Goal: Transaction & Acquisition: Book appointment/travel/reservation

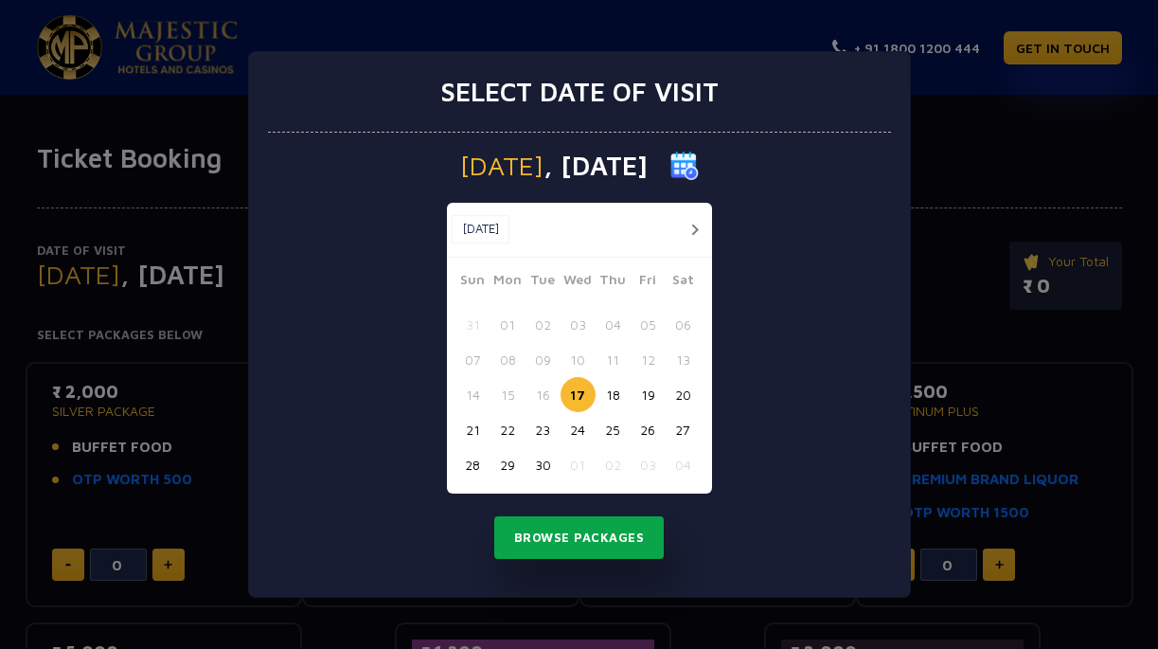
click at [583, 540] on button "Browse Packages" at bounding box center [579, 538] width 171 height 44
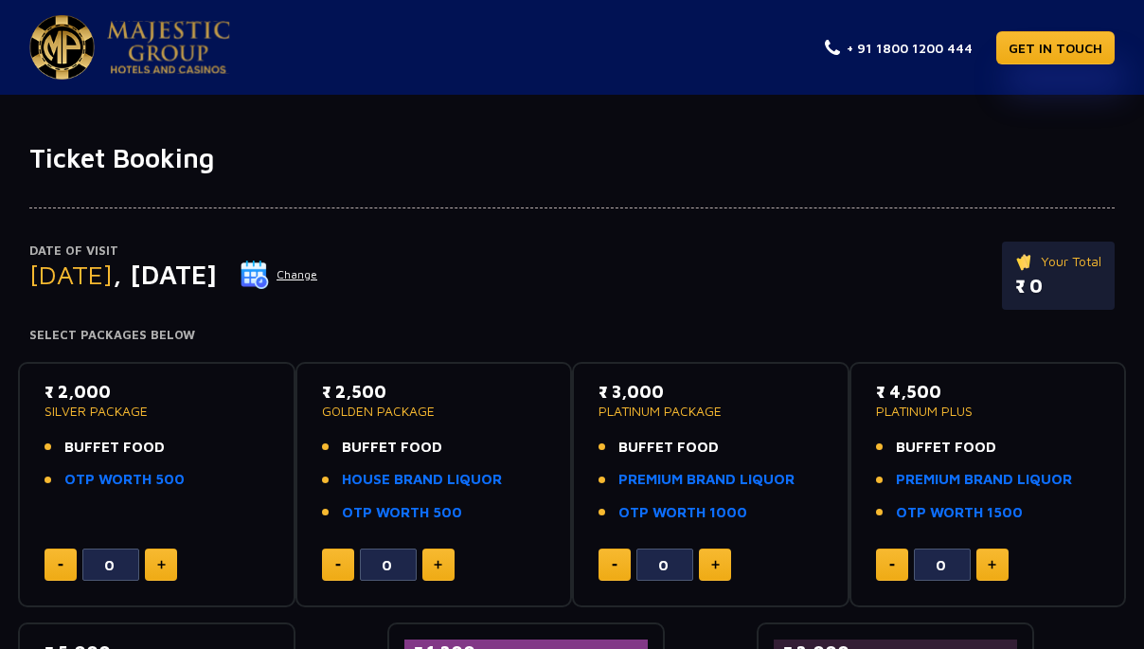
click at [318, 281] on button "Change" at bounding box center [279, 275] width 79 height 30
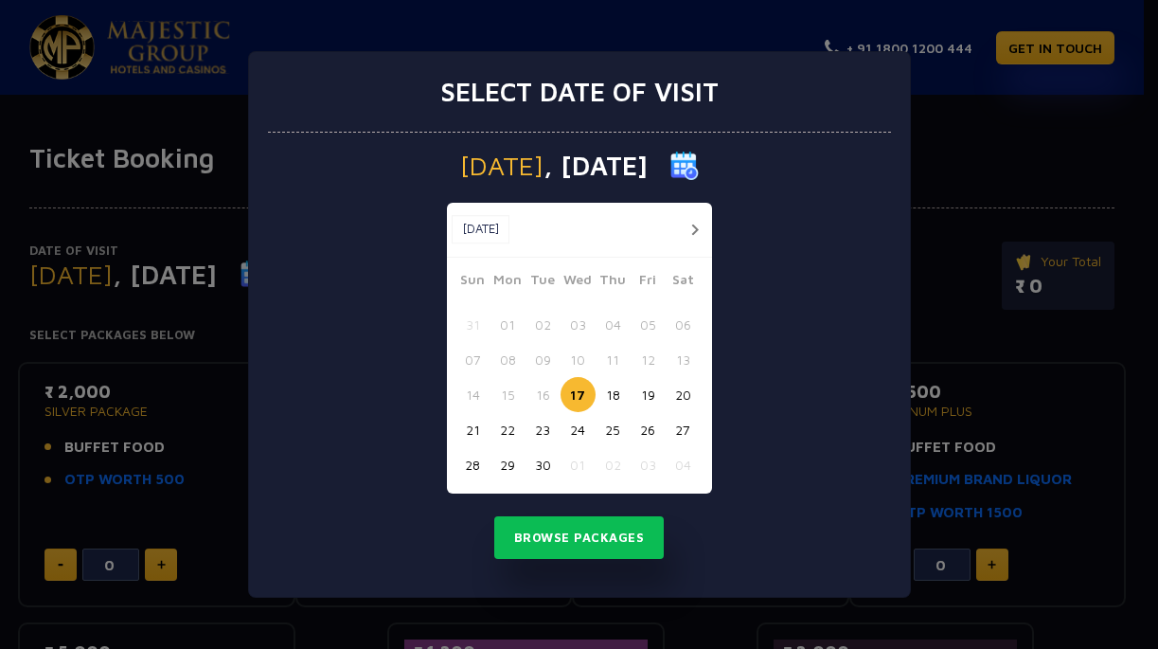
click at [699, 168] on img at bounding box center [685, 166] width 28 height 28
click at [642, 165] on span ", [DATE]" at bounding box center [596, 166] width 104 height 27
click at [525, 162] on span "[DATE]" at bounding box center [501, 166] width 83 height 27
click at [690, 223] on button "button" at bounding box center [696, 230] width 24 height 24
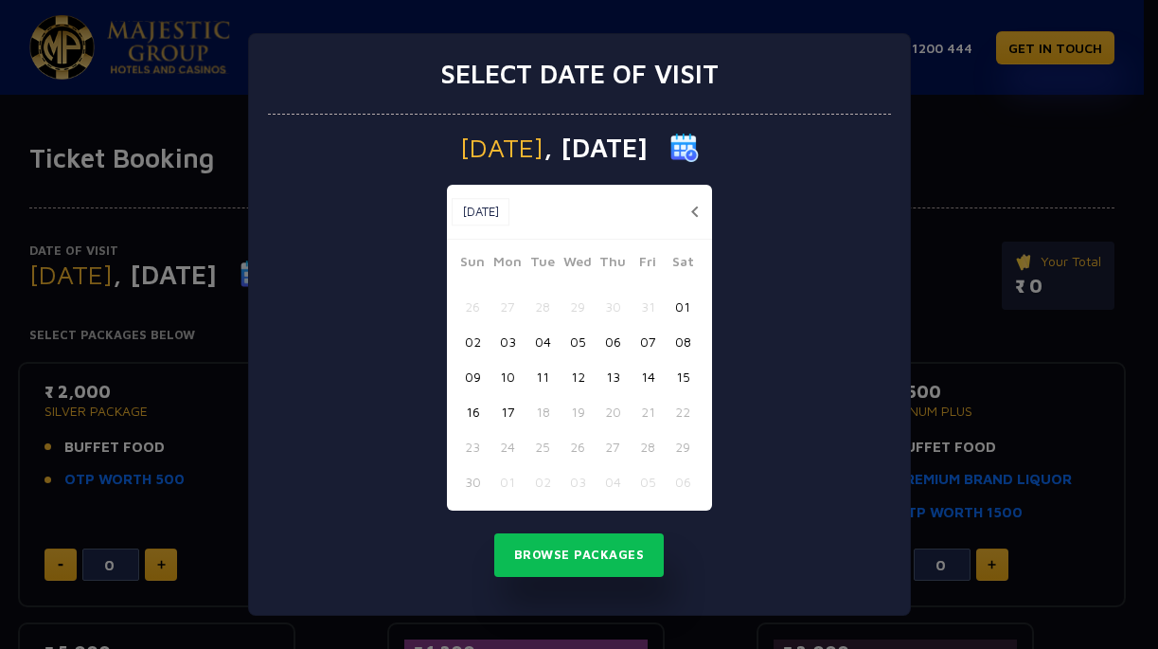
click at [476, 413] on button "16" at bounding box center [473, 411] width 35 height 35
click at [615, 544] on button "Browse Packages" at bounding box center [579, 555] width 171 height 44
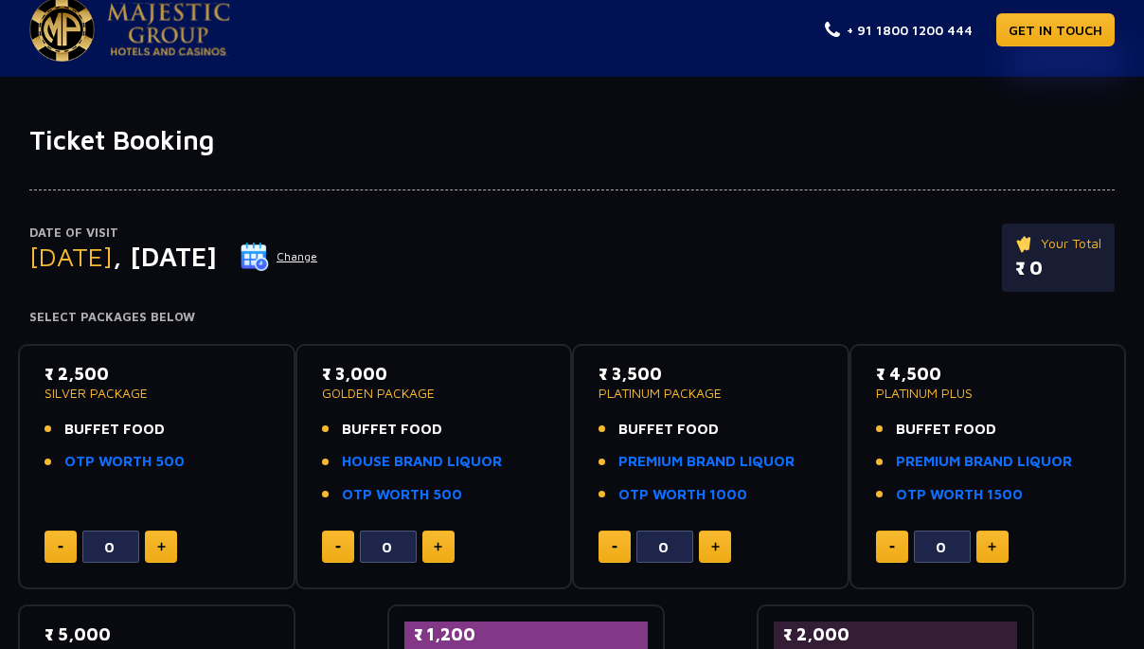
scroll to position [25, 0]
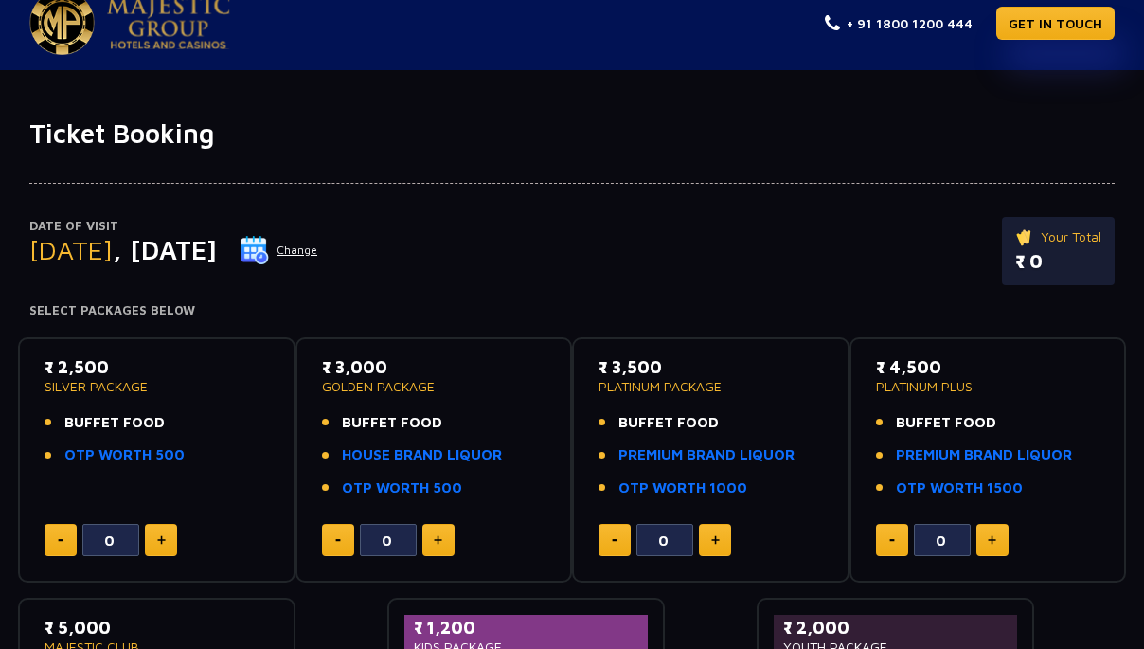
click at [318, 251] on button "Change" at bounding box center [279, 250] width 79 height 30
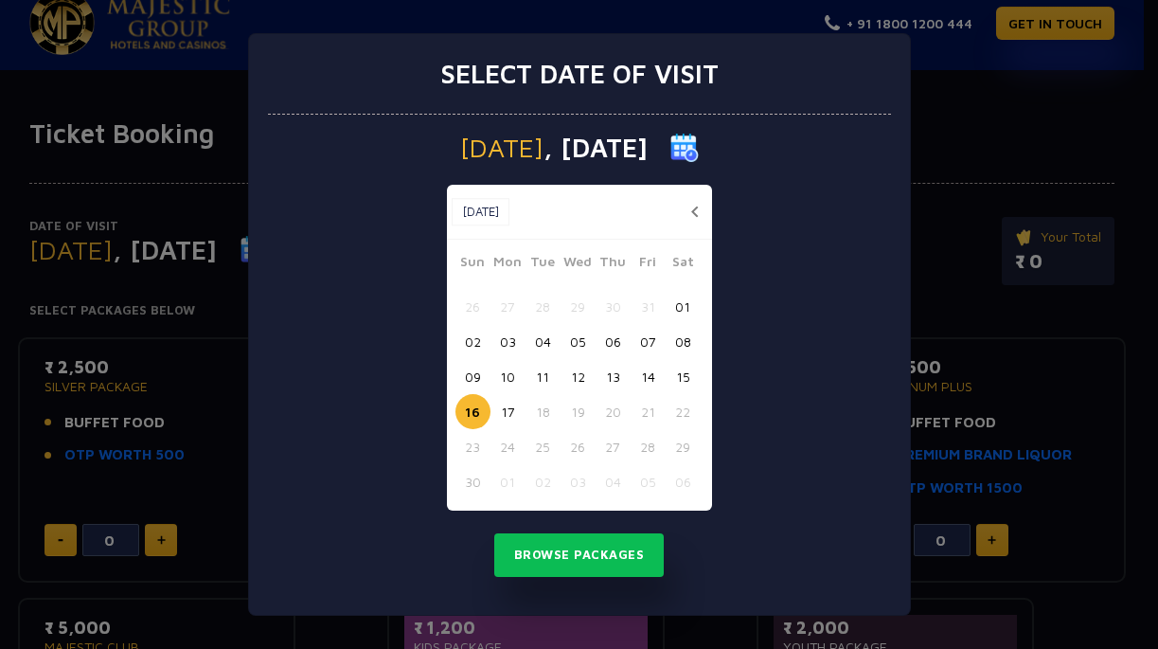
click at [474, 215] on button "[DATE]" at bounding box center [481, 212] width 58 height 28
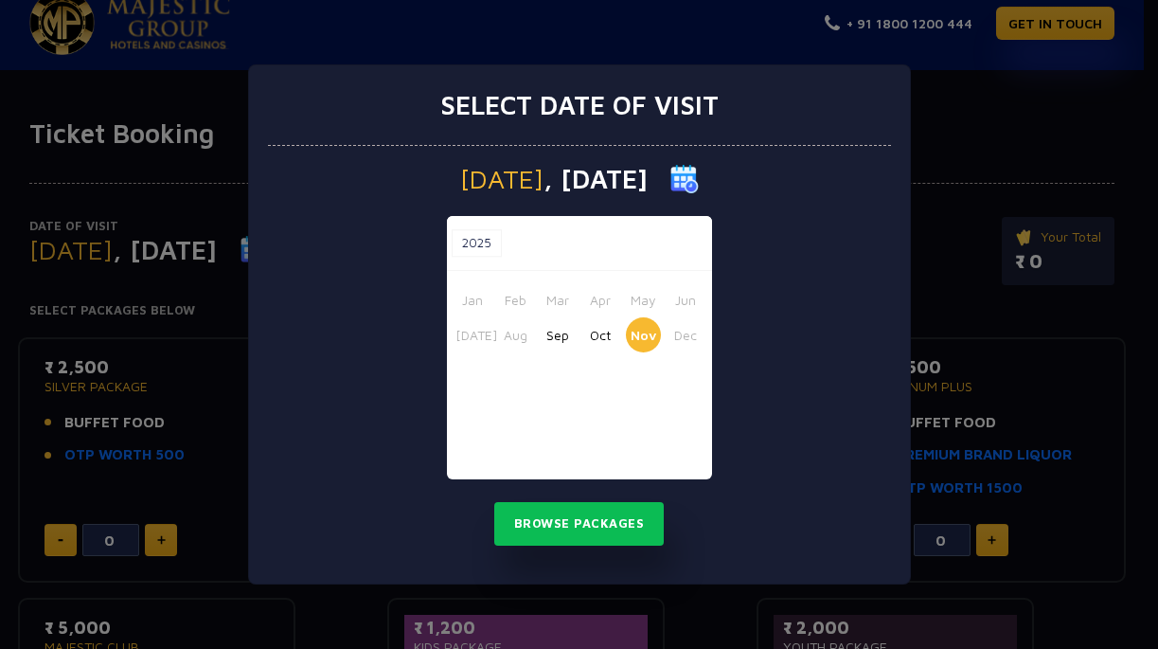
click at [473, 250] on button "2025" at bounding box center [477, 243] width 50 height 28
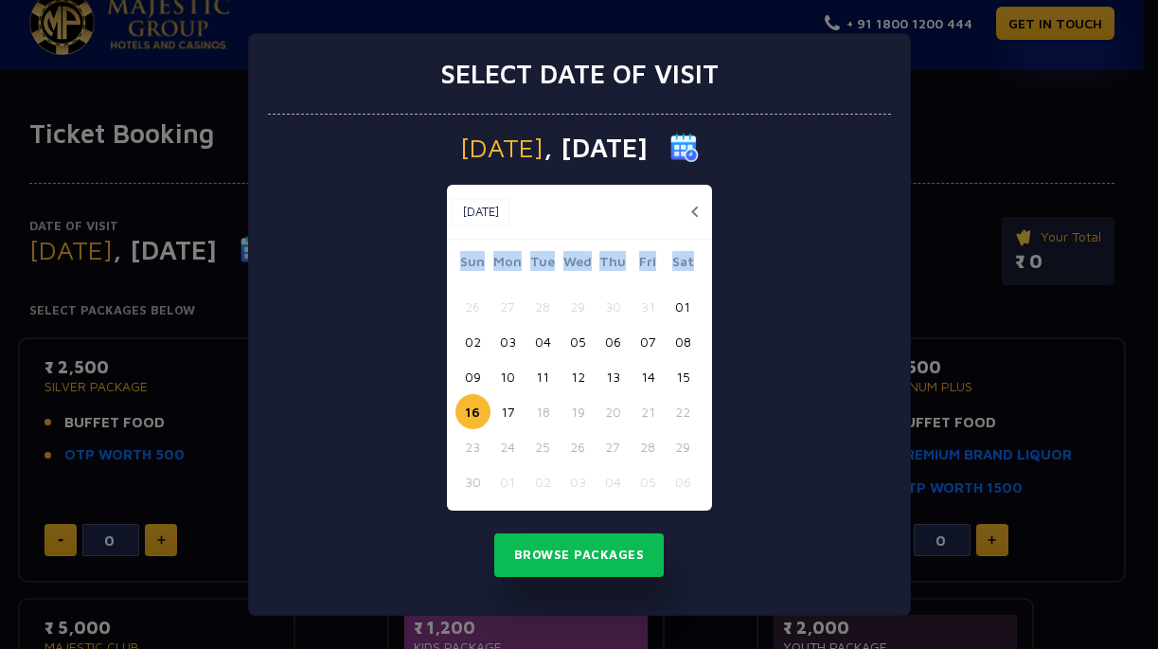
click at [473, 251] on div "Sun Mon Tue Wed Thu Fri Sat" at bounding box center [580, 264] width 248 height 27
click at [690, 211] on button "button" at bounding box center [696, 212] width 24 height 24
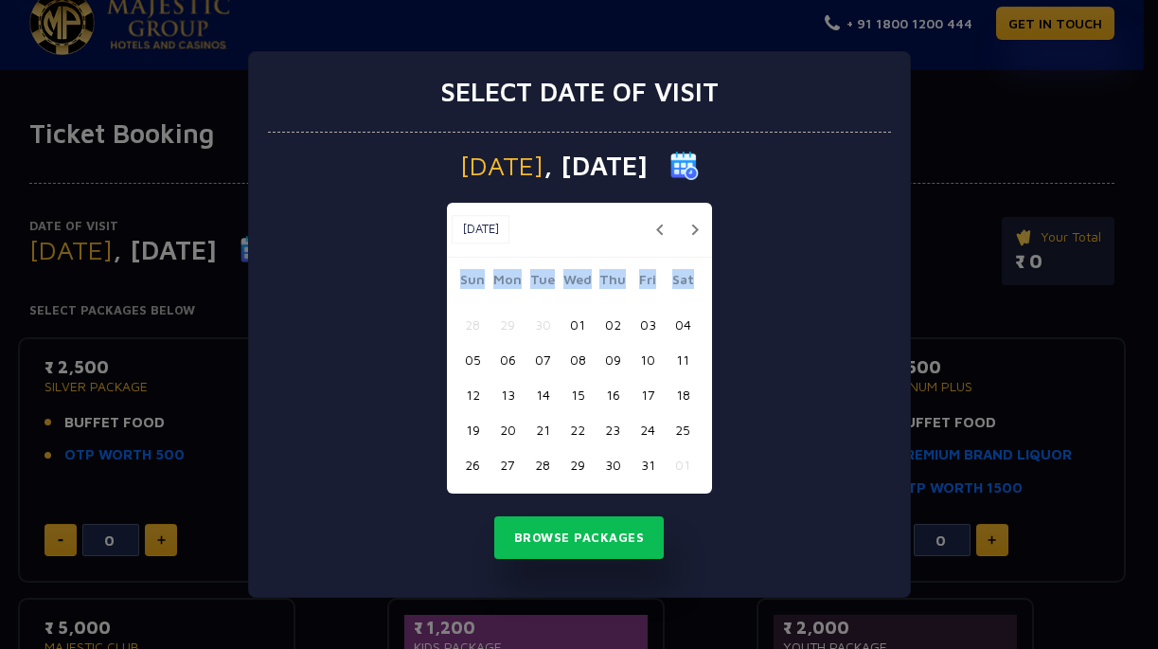
click at [613, 403] on button "16" at bounding box center [613, 394] width 35 height 35
click at [603, 522] on button "Browse Packages" at bounding box center [579, 538] width 171 height 44
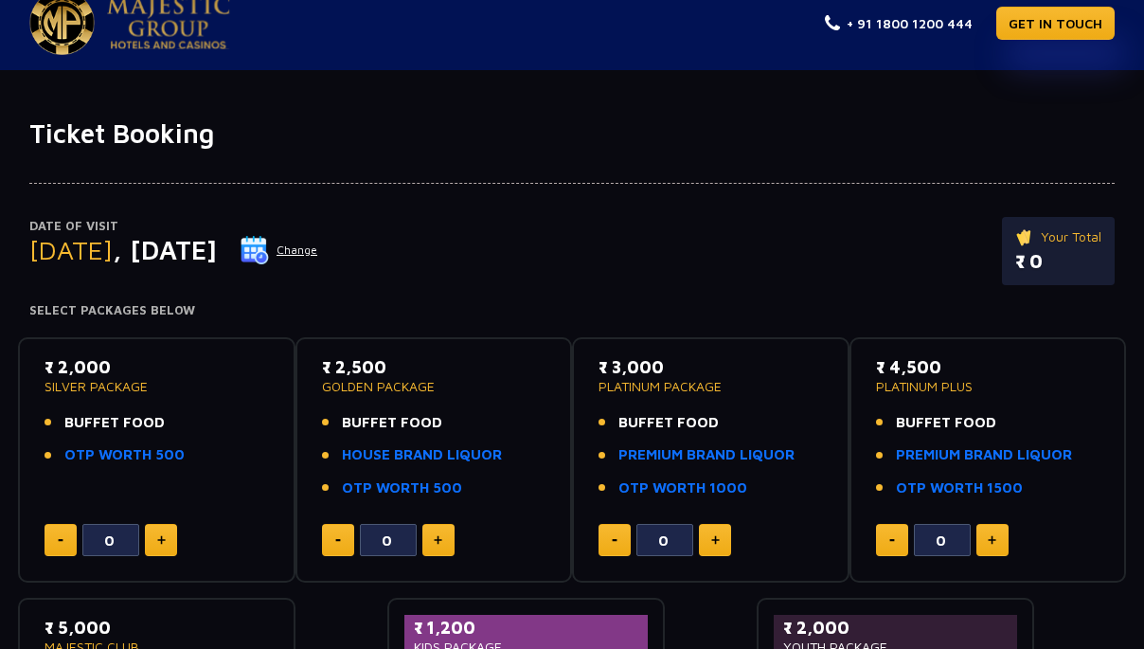
click at [318, 249] on button "Change" at bounding box center [279, 250] width 79 height 30
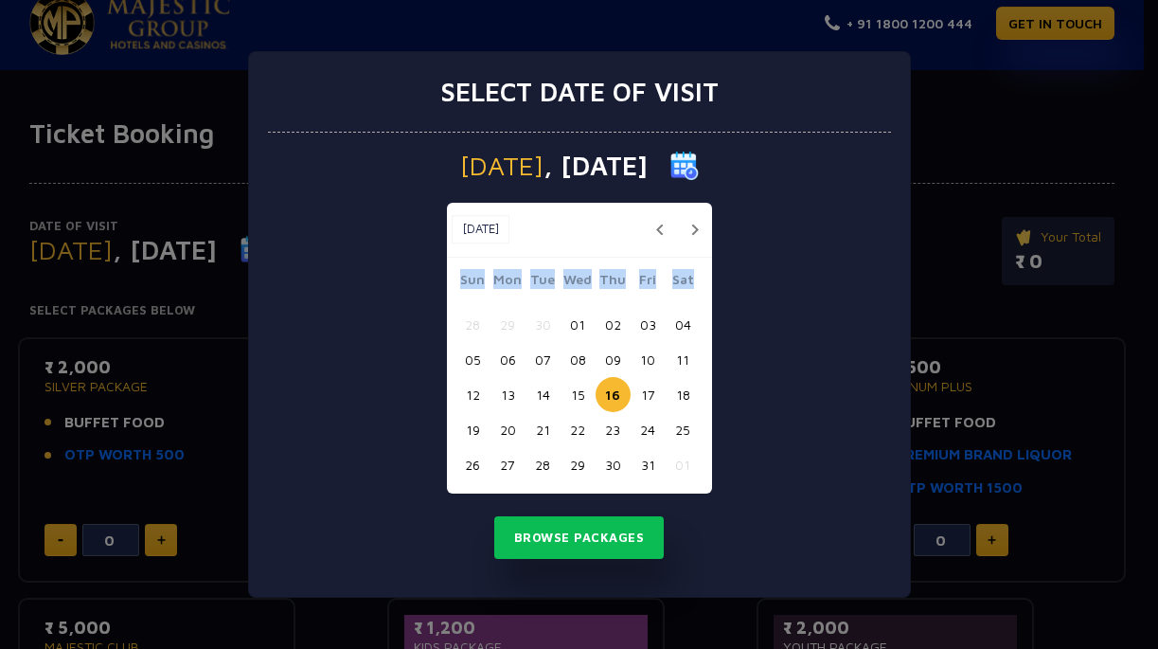
click at [702, 224] on button "button" at bounding box center [696, 230] width 24 height 24
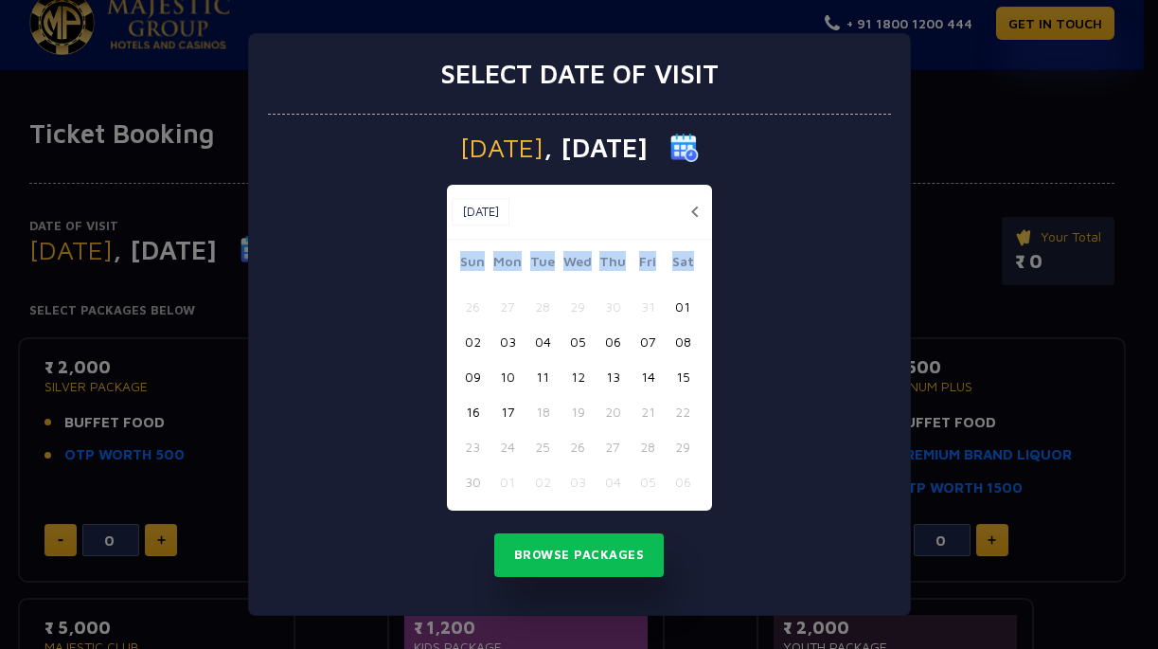
click at [475, 409] on button "16" at bounding box center [473, 411] width 35 height 35
click at [583, 551] on button "Browse Packages" at bounding box center [579, 555] width 171 height 44
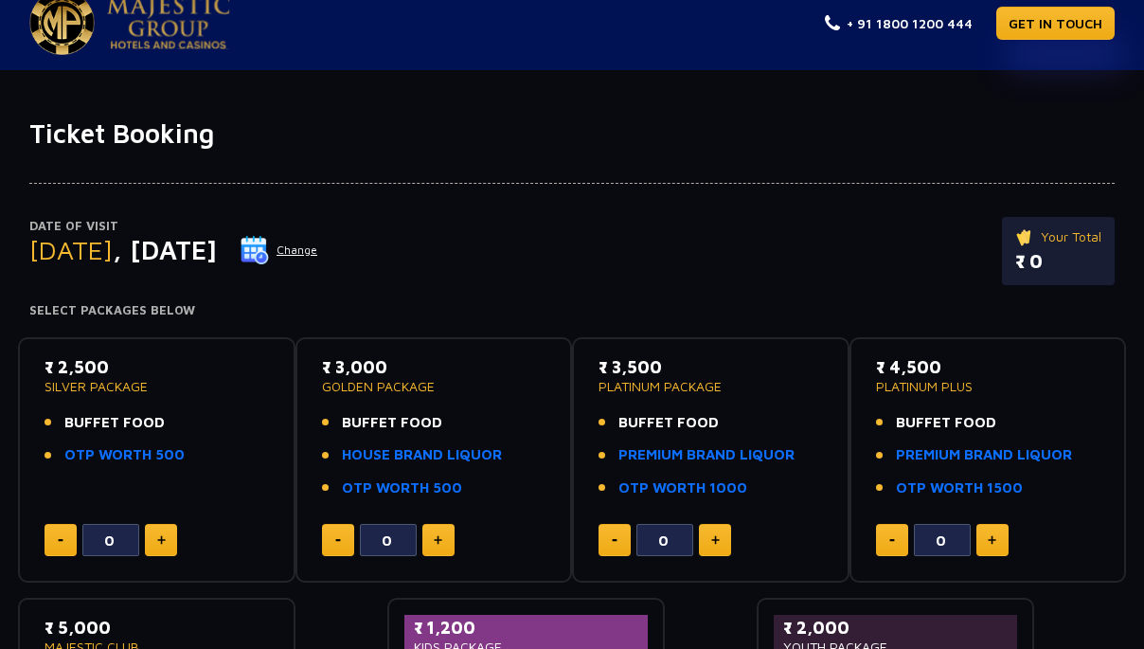
click at [318, 253] on button "Change" at bounding box center [279, 250] width 79 height 30
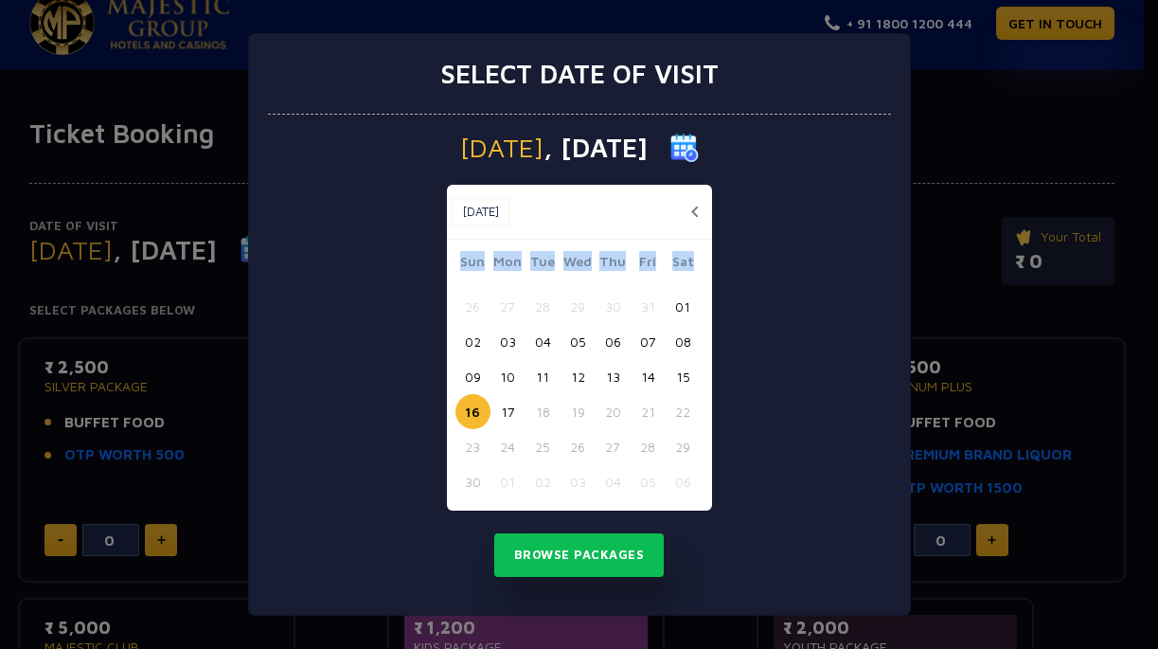
click at [684, 302] on button "01" at bounding box center [683, 306] width 35 height 35
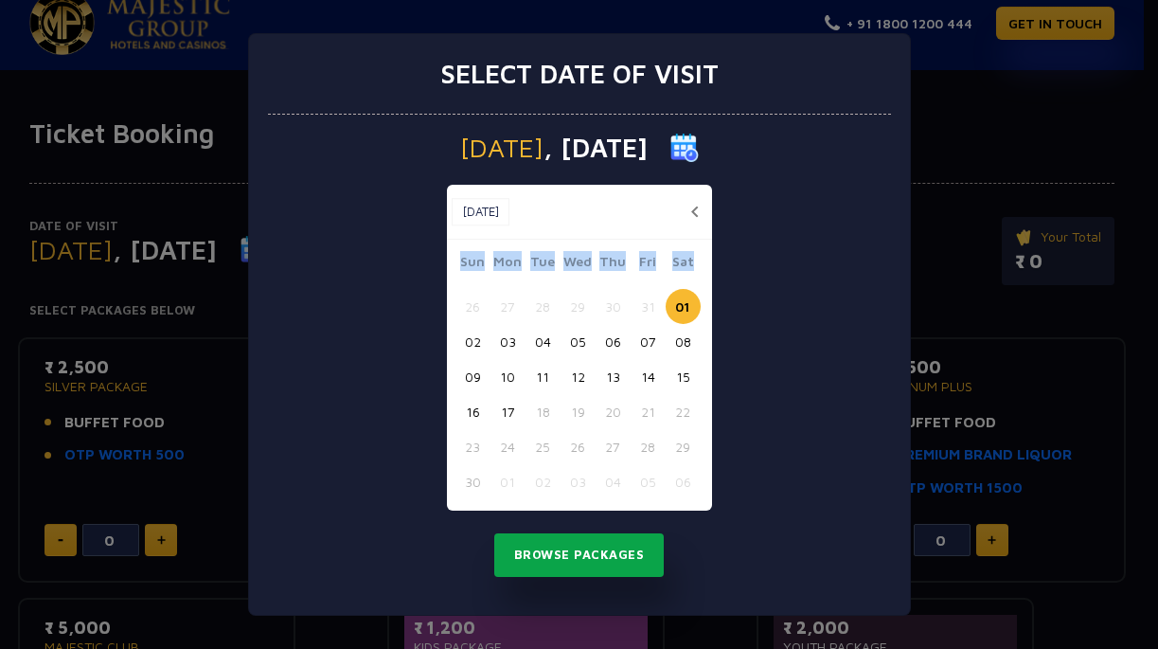
click at [576, 563] on button "Browse Packages" at bounding box center [579, 555] width 171 height 44
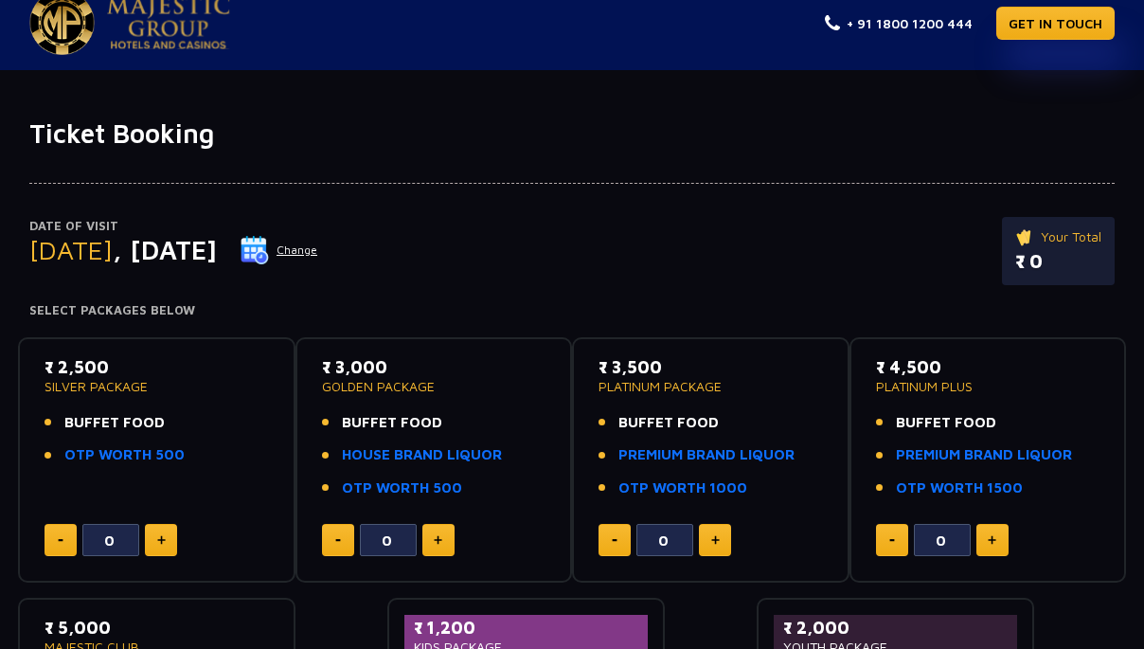
click at [318, 260] on button "Change" at bounding box center [279, 250] width 79 height 30
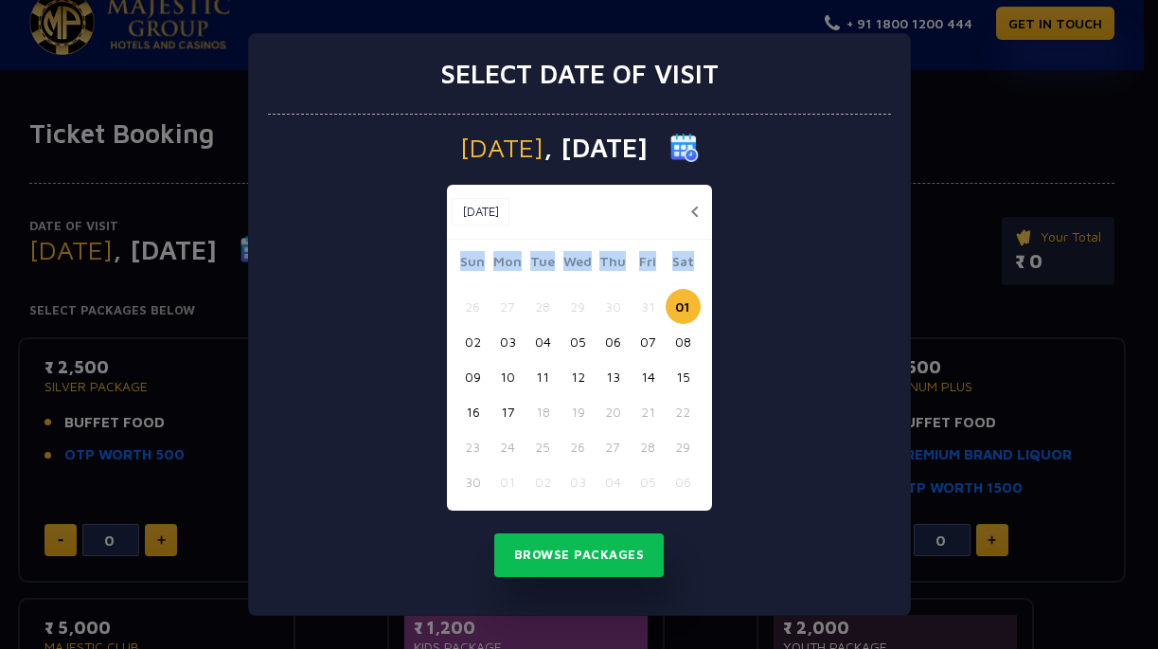
click at [707, 208] on button "button" at bounding box center [696, 212] width 24 height 24
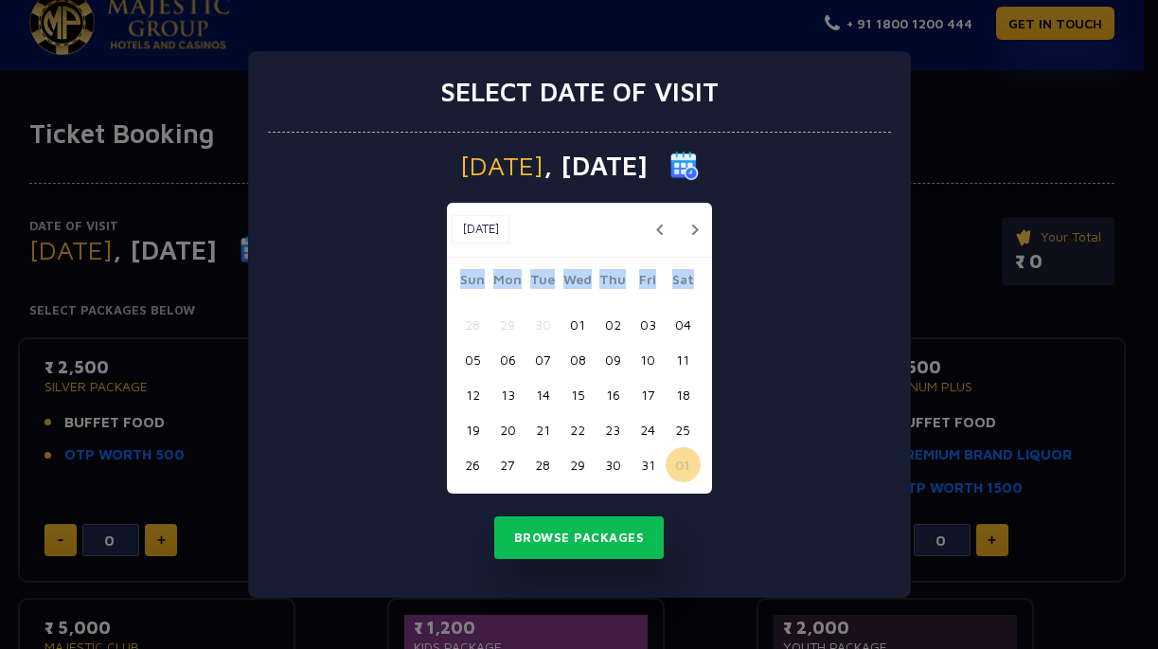
click at [613, 460] on button "30" at bounding box center [613, 464] width 35 height 35
click at [695, 225] on button "button" at bounding box center [696, 230] width 24 height 24
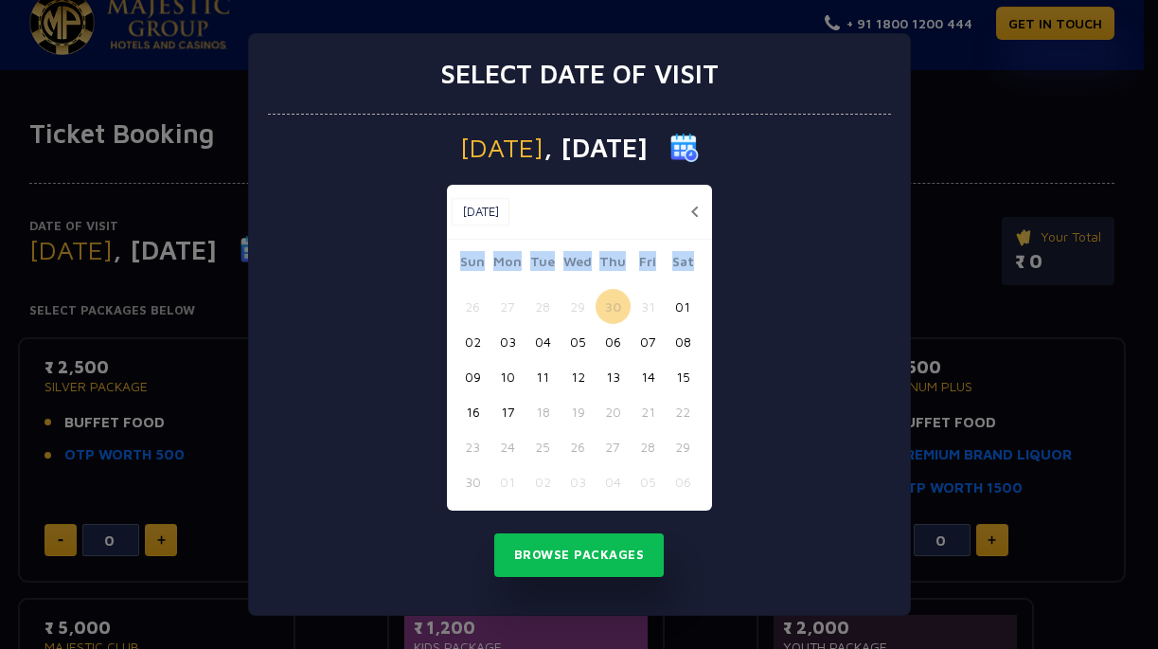
click at [573, 379] on button "12" at bounding box center [578, 376] width 35 height 35
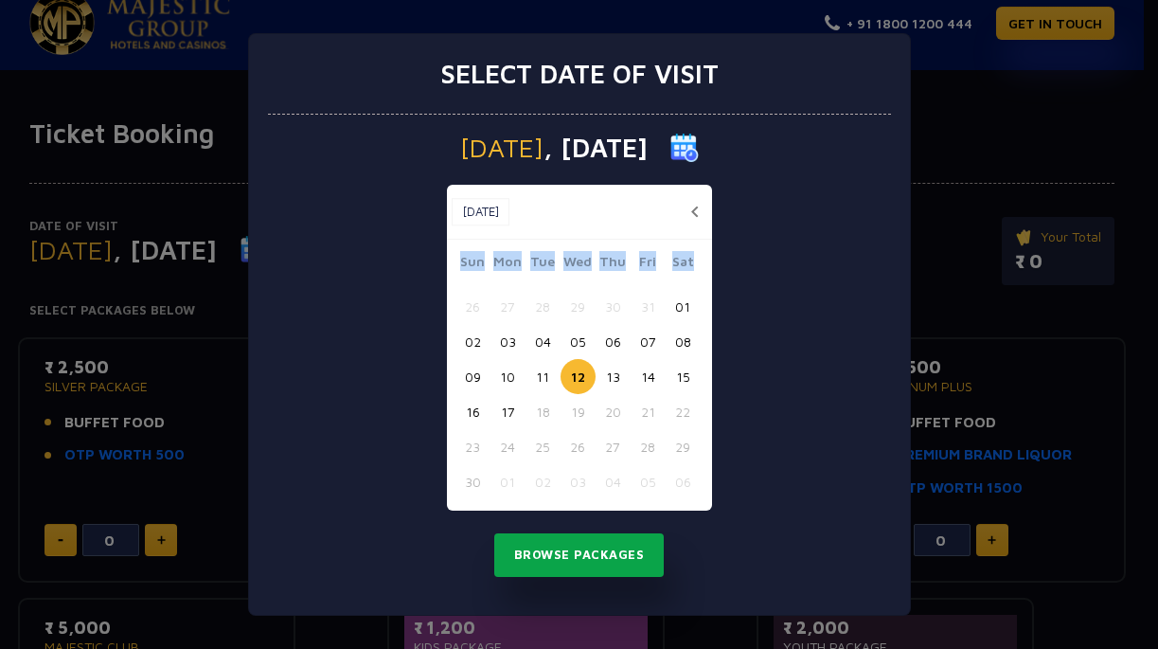
click at [550, 566] on button "Browse Packages" at bounding box center [579, 555] width 171 height 44
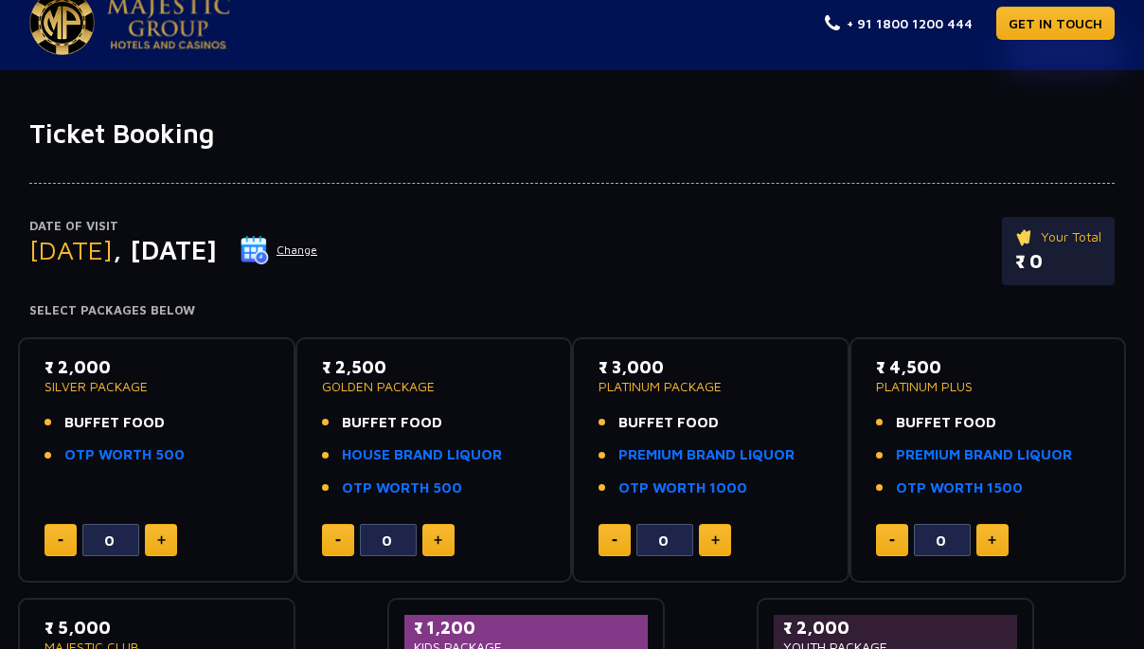
click at [318, 258] on button "Change" at bounding box center [279, 250] width 79 height 30
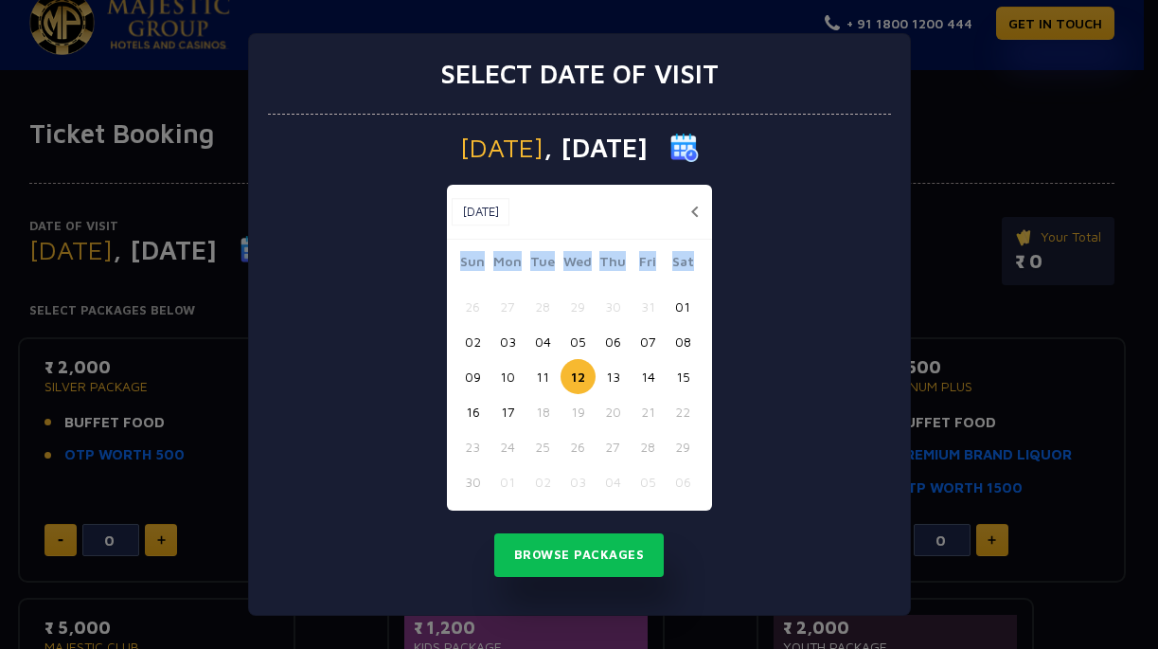
click at [614, 368] on button "13" at bounding box center [613, 376] width 35 height 35
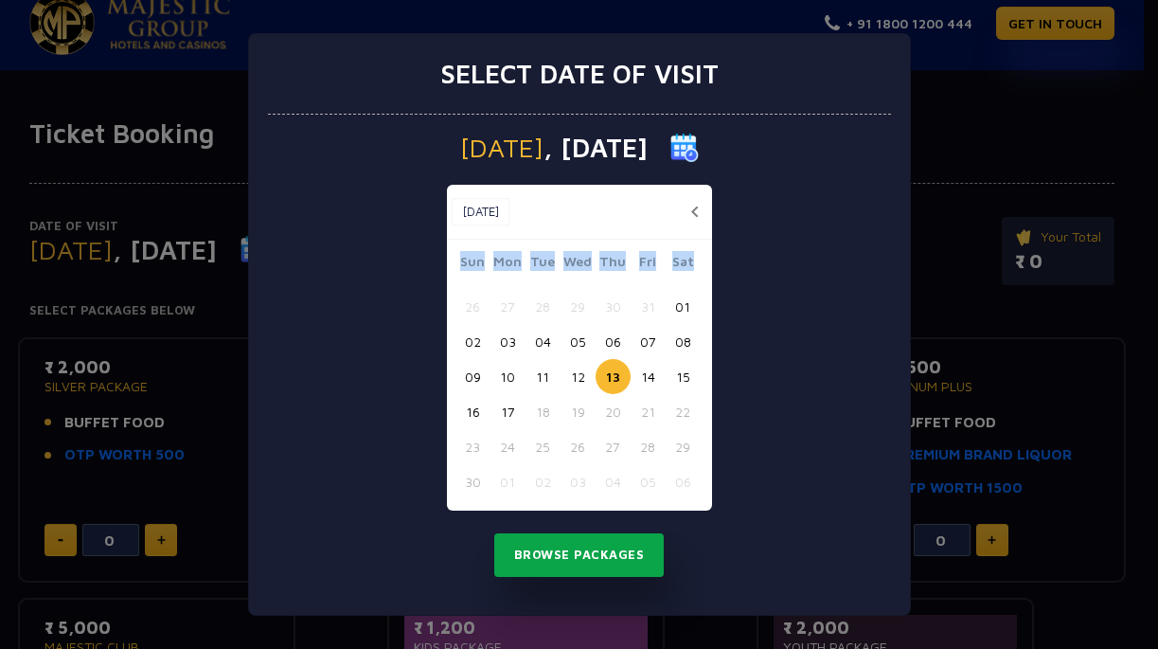
click at [570, 566] on button "Browse Packages" at bounding box center [579, 555] width 171 height 44
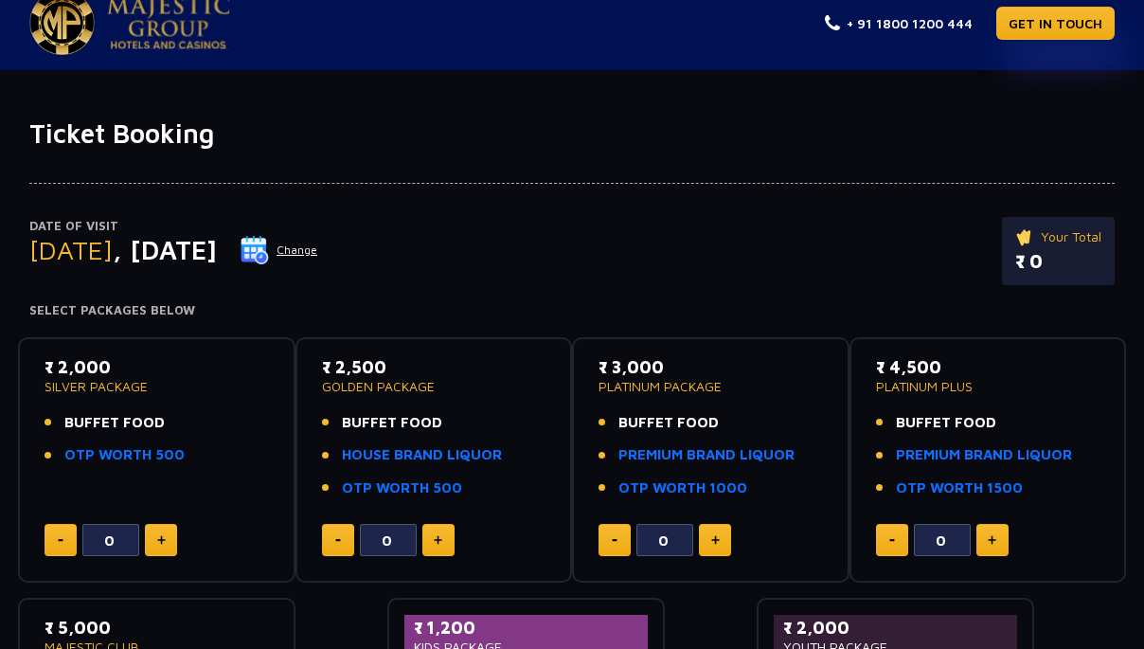
click at [164, 530] on button at bounding box center [161, 540] width 32 height 32
click at [75, 535] on button at bounding box center [61, 540] width 32 height 32
type input "0"
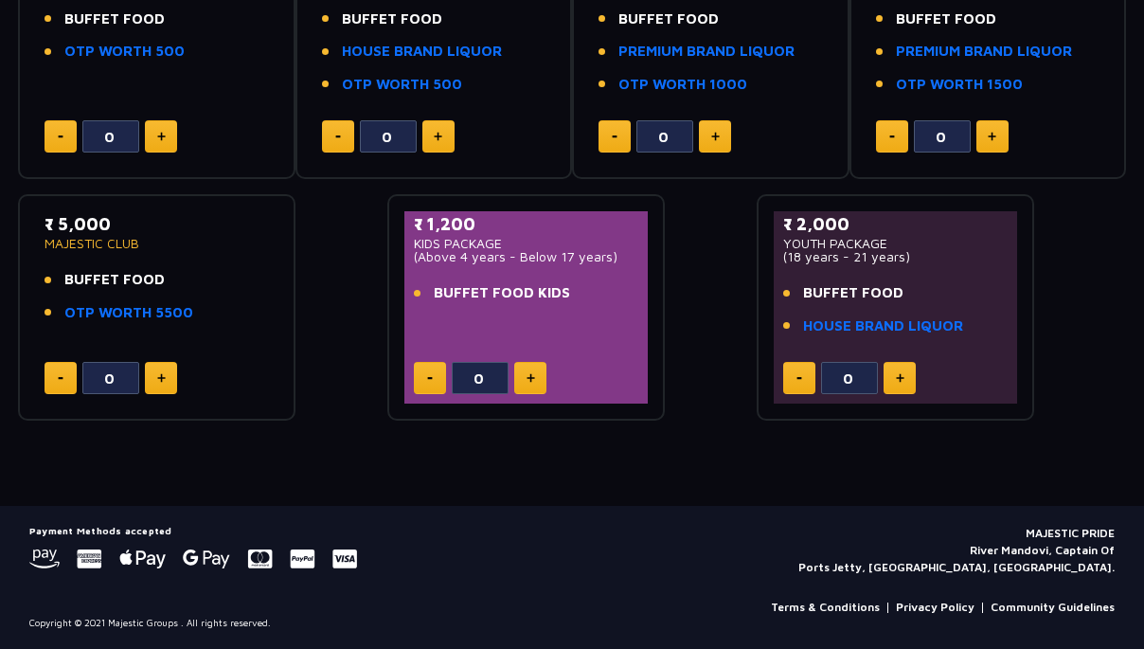
scroll to position [0, 0]
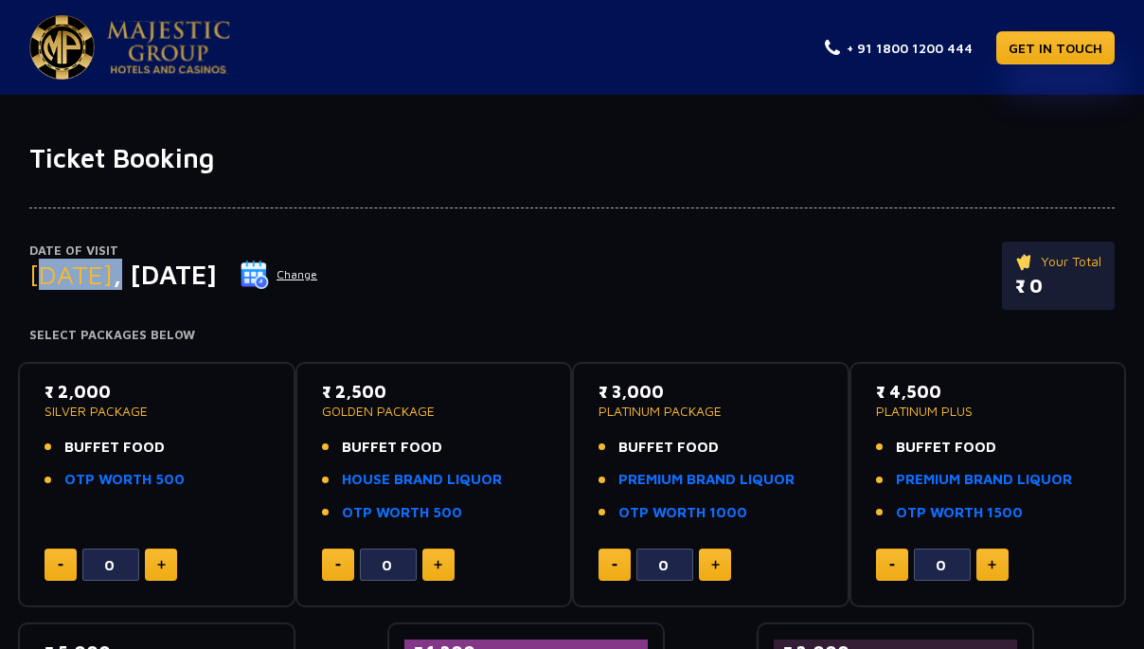
drag, startPoint x: 40, startPoint y: 273, endPoint x: 262, endPoint y: 279, distance: 222.7
click at [155, 279] on p "[DATE]" at bounding box center [123, 274] width 188 height 27
click at [217, 279] on span ", [DATE]" at bounding box center [165, 274] width 104 height 31
drag, startPoint x: 287, startPoint y: 279, endPoint x: 311, endPoint y: 279, distance: 23.7
click at [217, 279] on span ", [DATE]" at bounding box center [165, 274] width 104 height 31
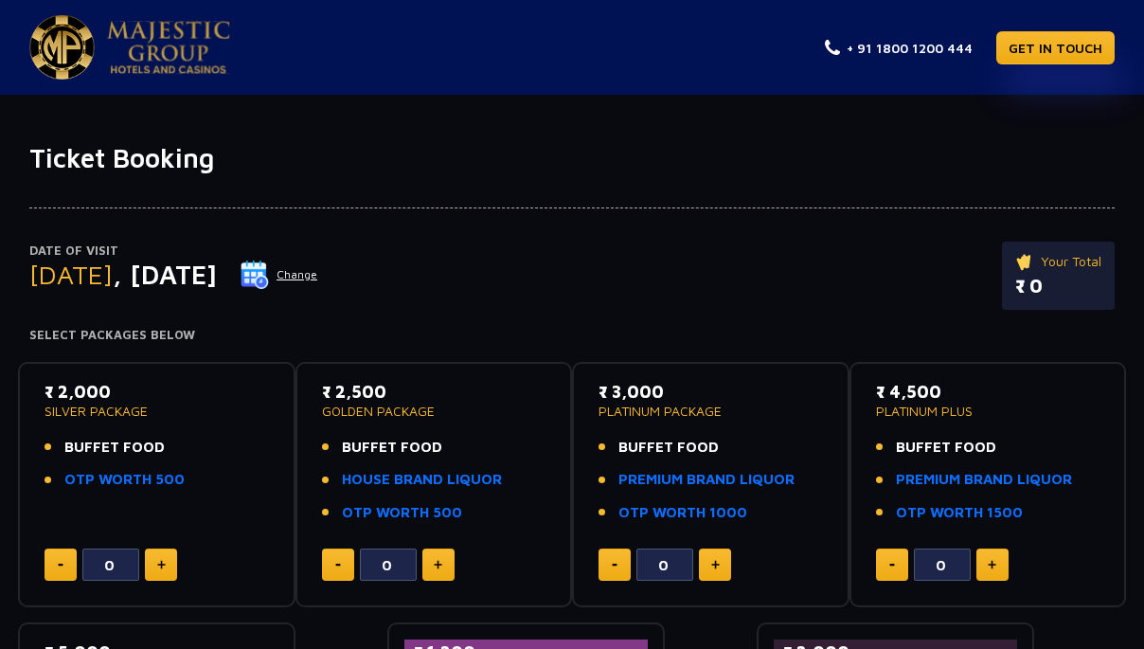
click at [492, 322] on div "Date of Visit [DATE] Change Your Total ₹ 0" at bounding box center [572, 285] width 1086 height 87
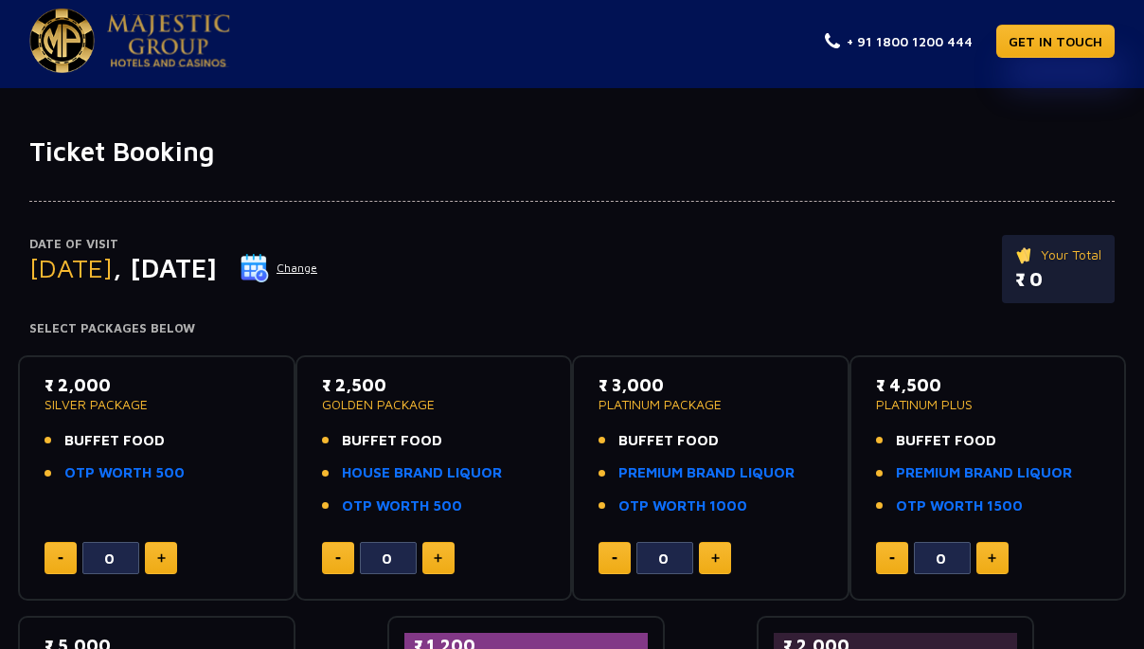
scroll to position [8, 0]
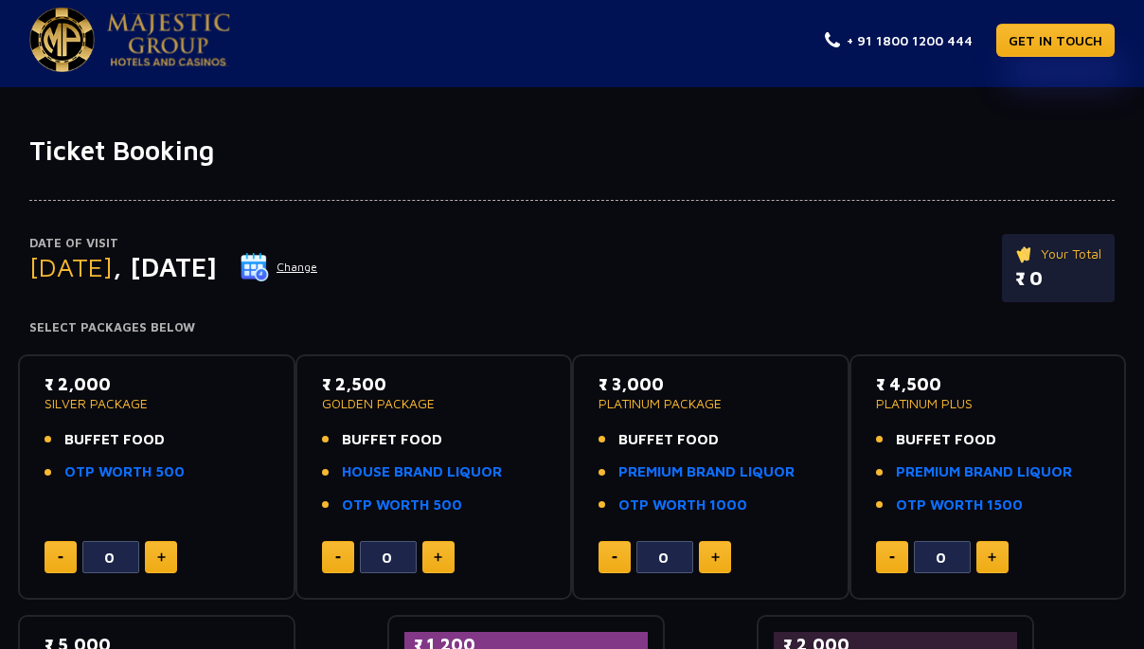
click at [438, 567] on button at bounding box center [438, 557] width 32 height 32
type input "3"
click at [172, 560] on button at bounding box center [161, 557] width 32 height 32
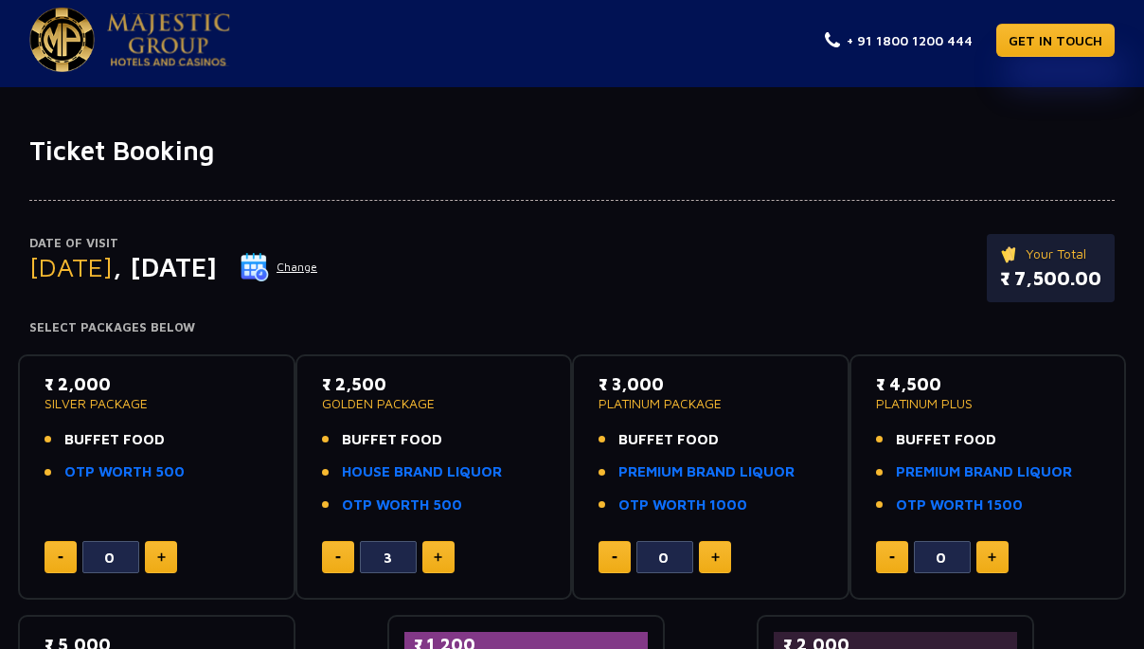
type input "1"
click at [343, 561] on button at bounding box center [338, 557] width 32 height 32
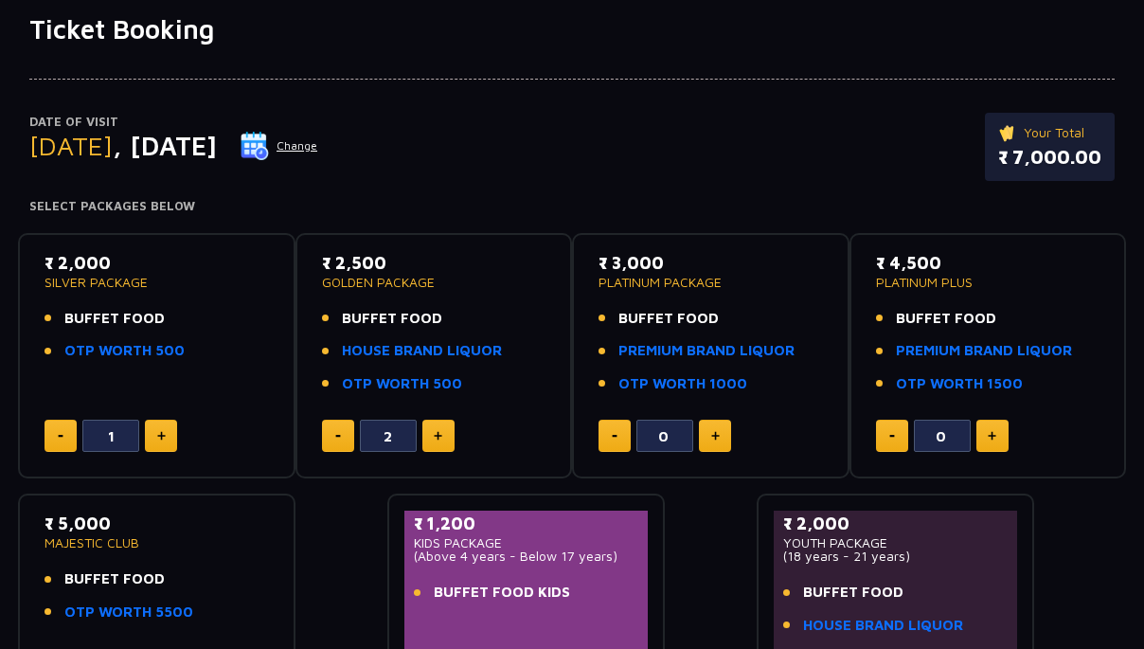
scroll to position [0, 0]
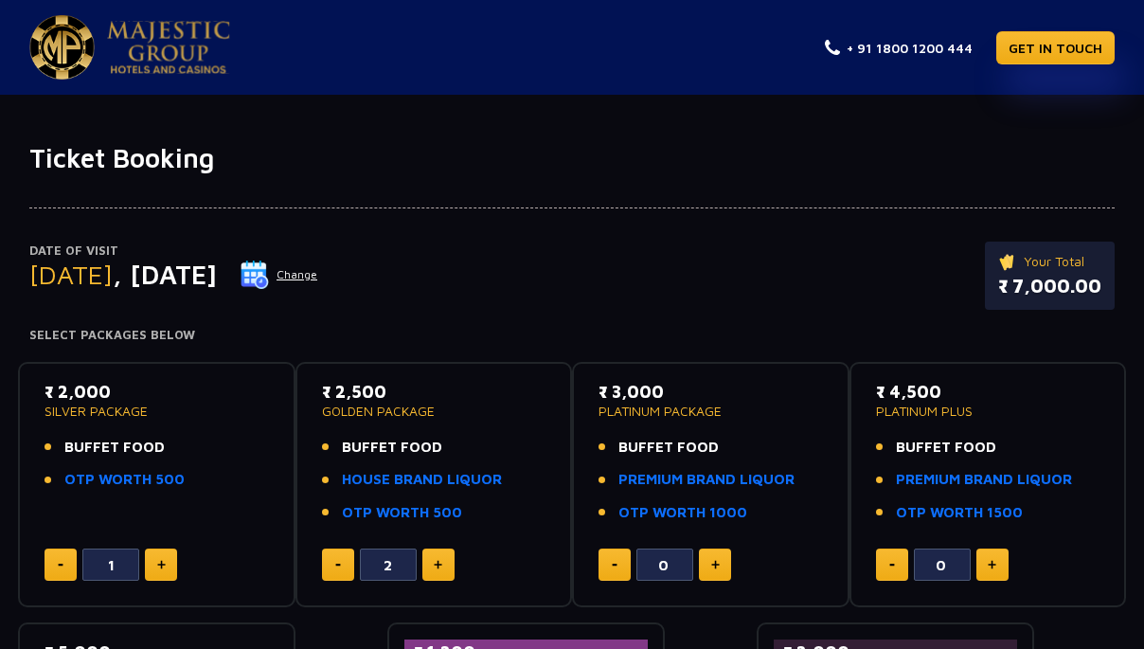
click at [446, 566] on button at bounding box center [438, 564] width 32 height 32
type input "3"
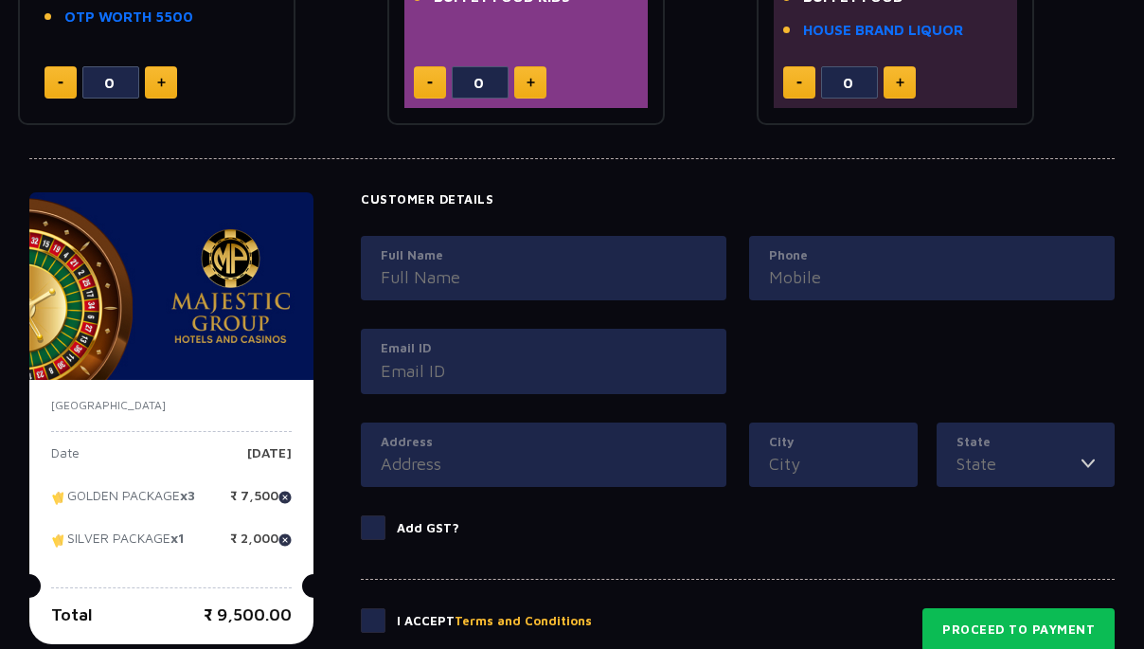
scroll to position [745, 0]
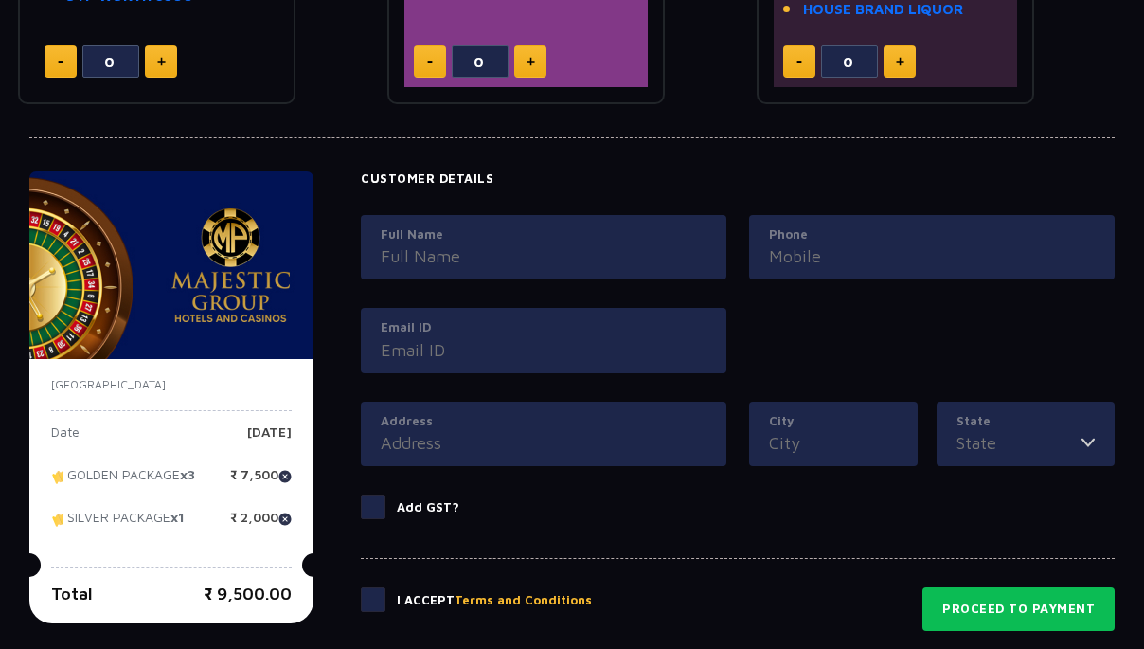
click at [399, 509] on label "Add GST?" at bounding box center [738, 506] width 754 height 25
click at [0, 0] on input "Add GST?" at bounding box center [0, 0] width 0 height 0
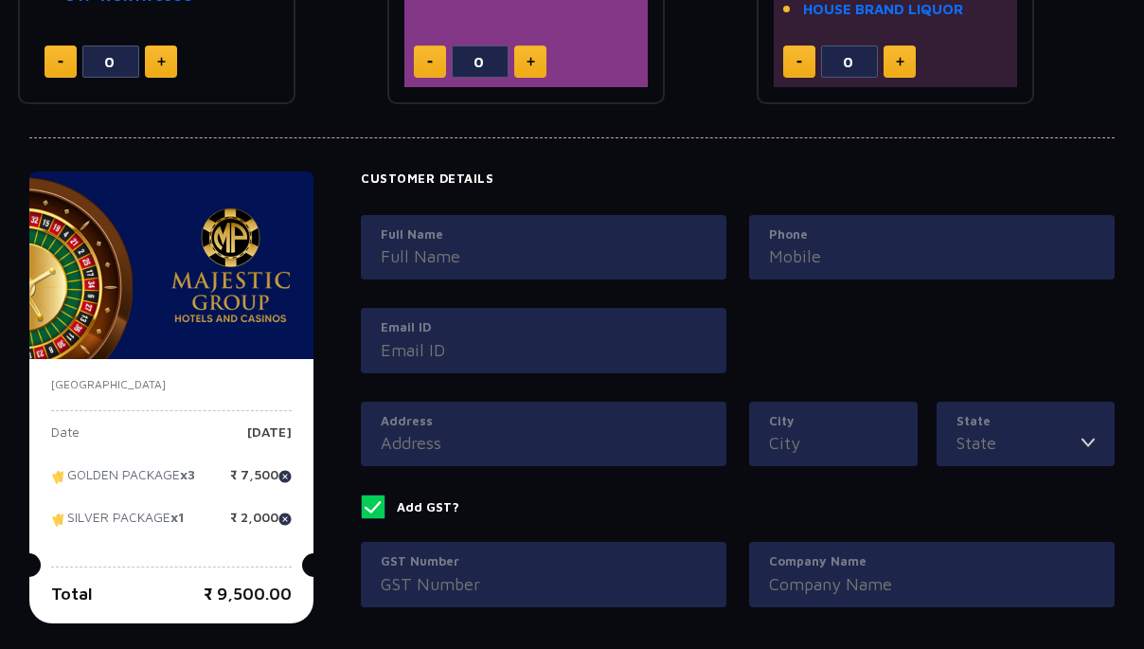
click at [399, 509] on label "Add GST?" at bounding box center [738, 506] width 754 height 25
click at [0, 0] on input "Add GST?" at bounding box center [0, 0] width 0 height 0
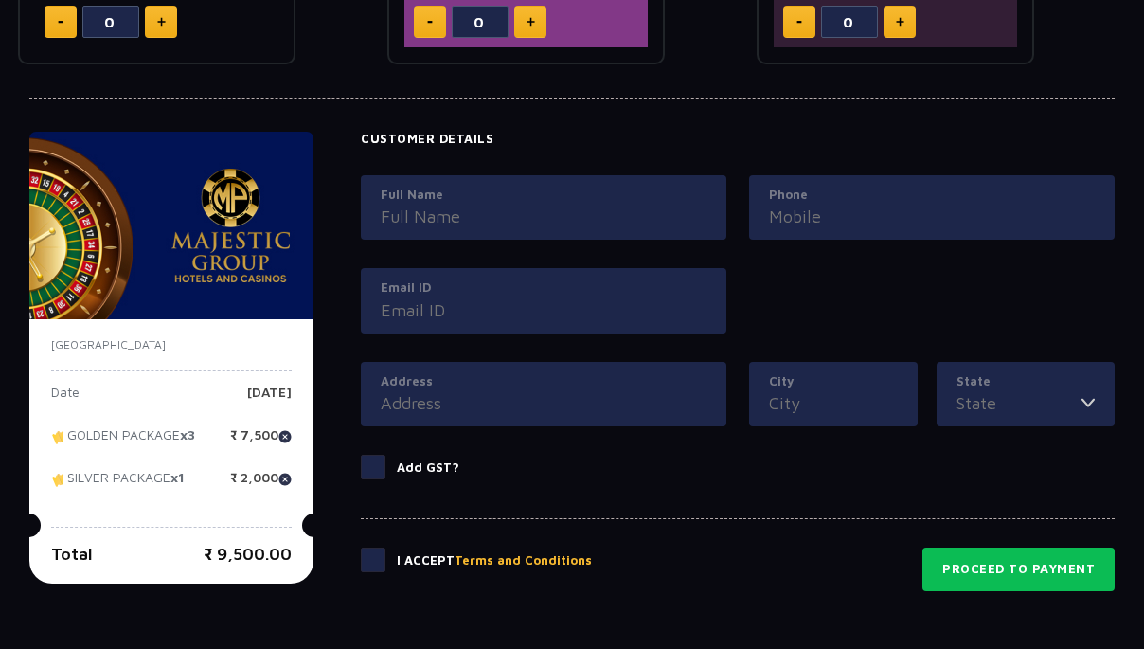
scroll to position [785, 0]
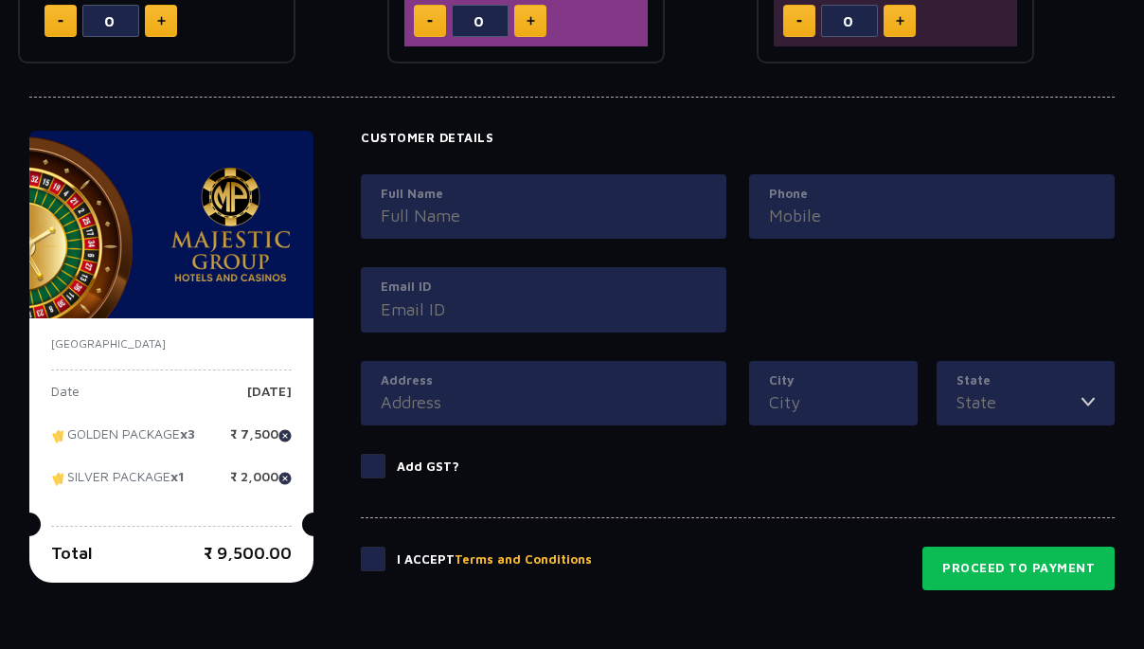
click at [386, 549] on span at bounding box center [373, 559] width 25 height 25
click at [0, 0] on input "checkbox" at bounding box center [0, 0] width 0 height 0
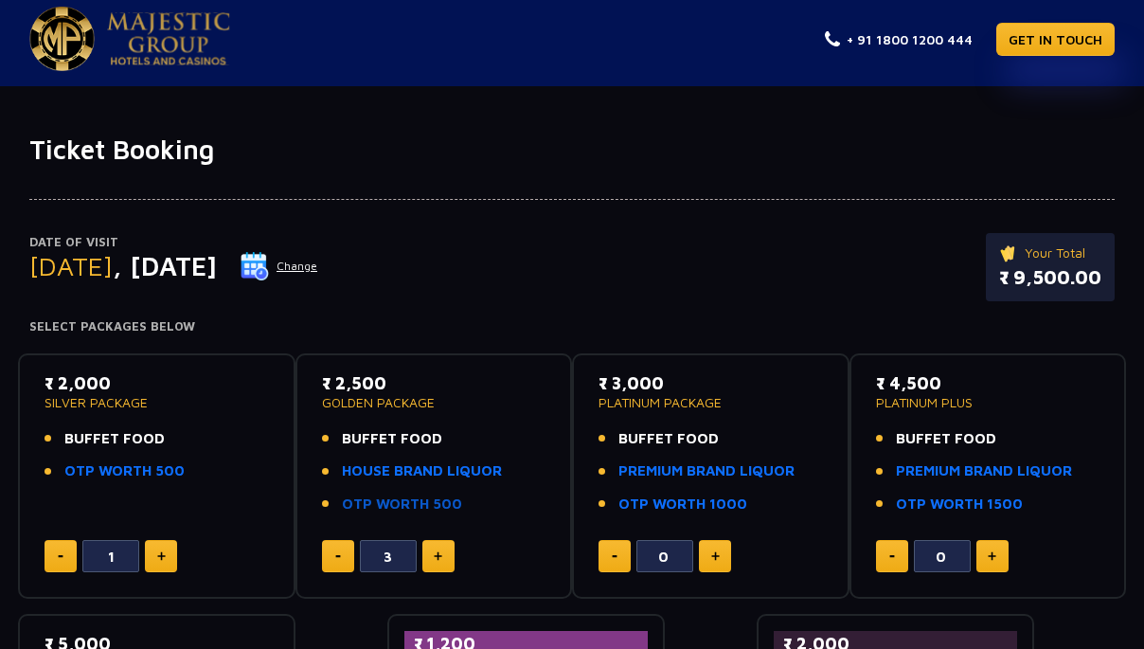
scroll to position [0, 0]
